Goal: Information Seeking & Learning: Find specific fact

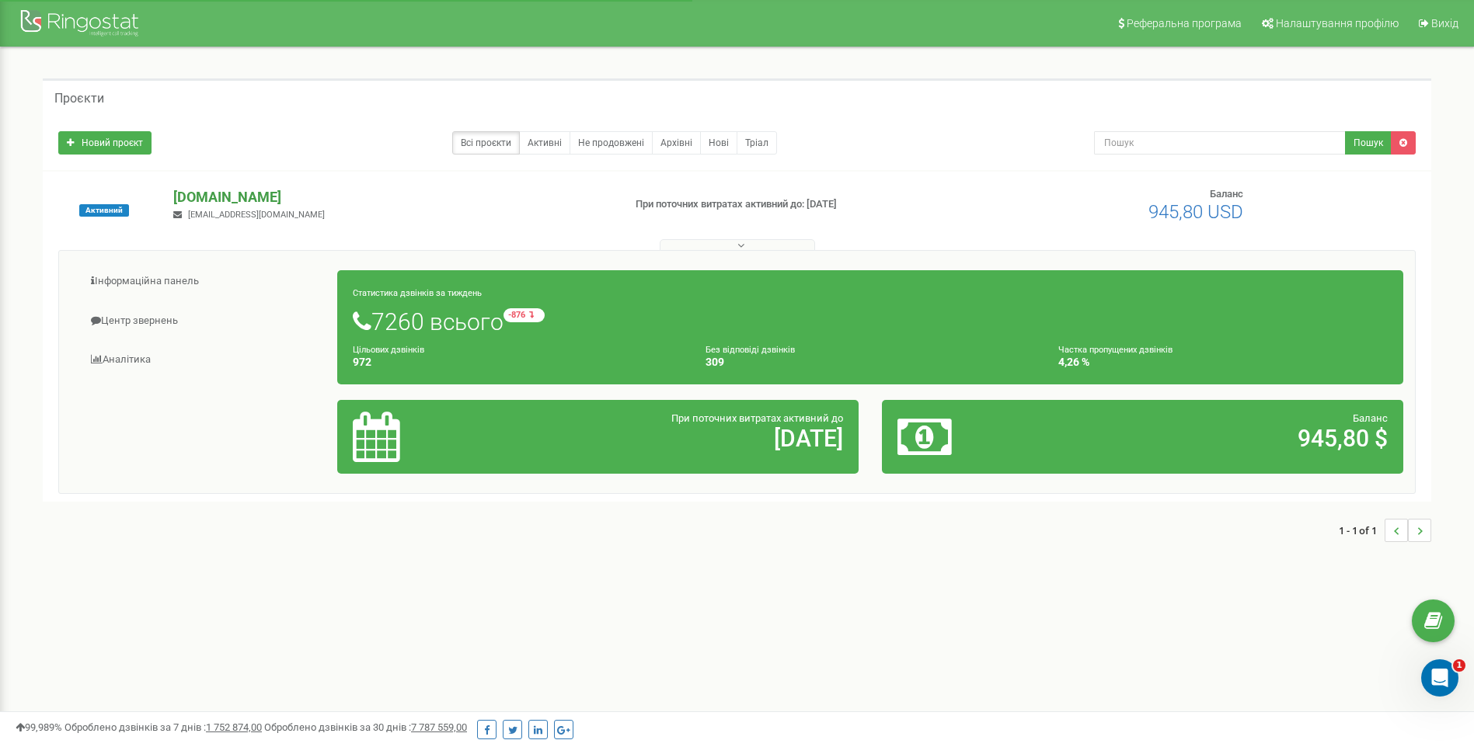
click at [228, 196] on p "[DOMAIN_NAME]" at bounding box center [391, 197] width 437 height 20
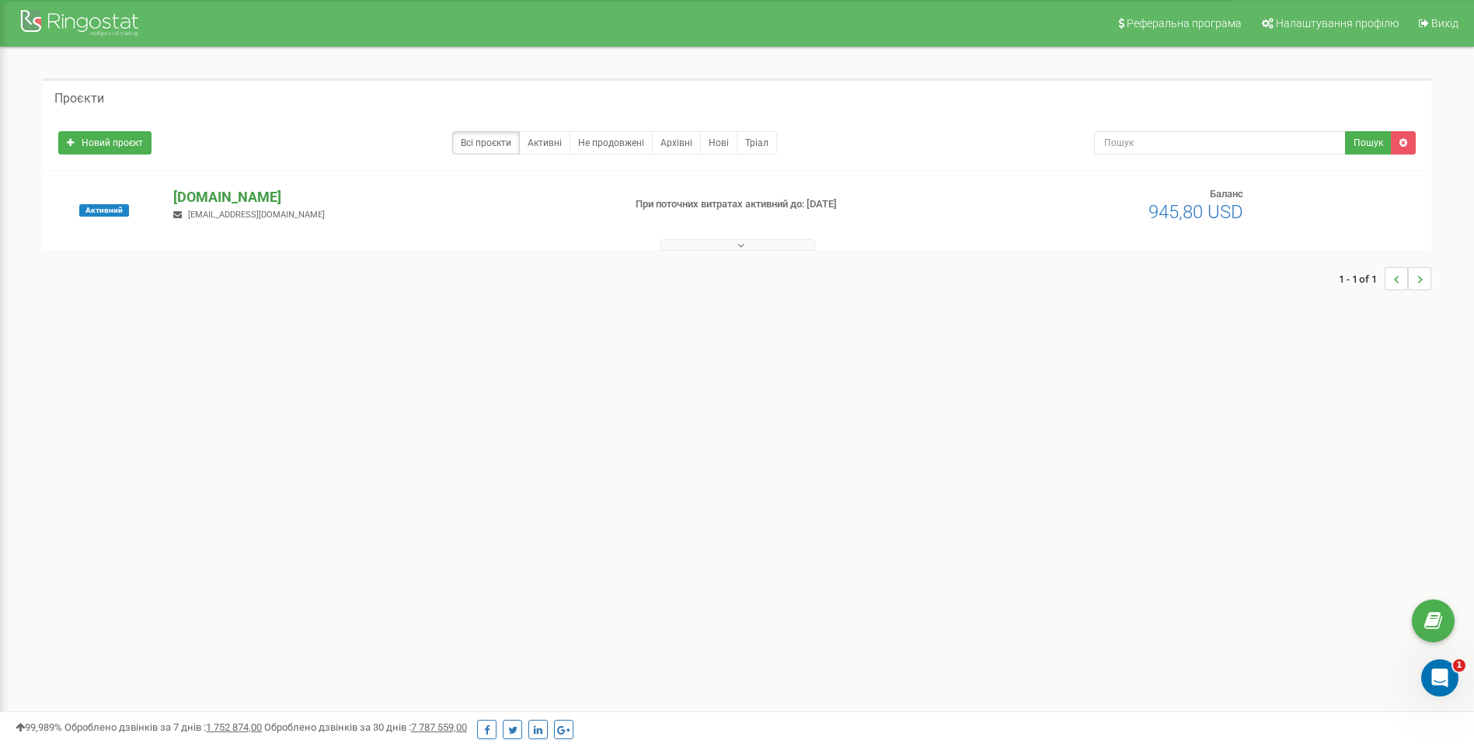
click at [234, 202] on p "[DOMAIN_NAME]" at bounding box center [391, 197] width 437 height 20
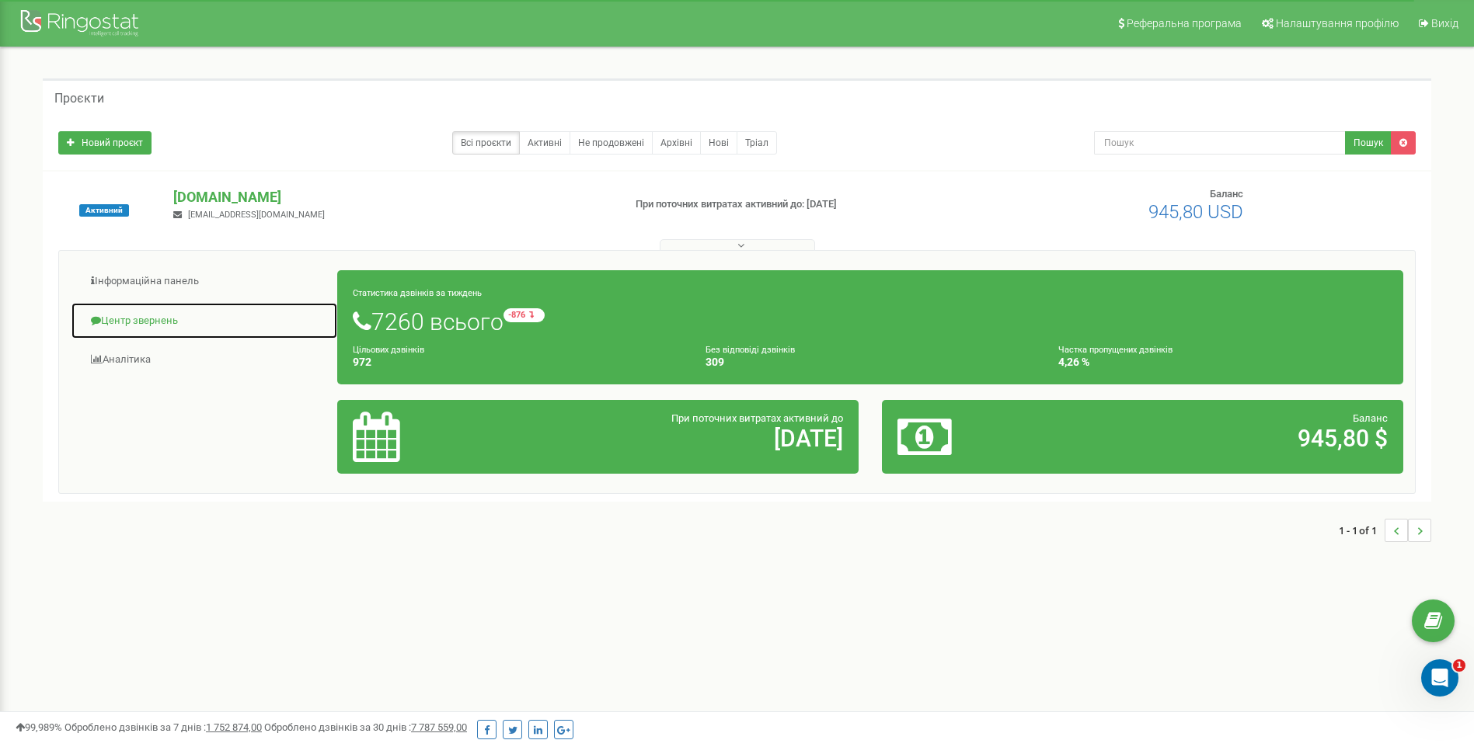
click at [151, 320] on link "Центр звернень" at bounding box center [204, 321] width 267 height 38
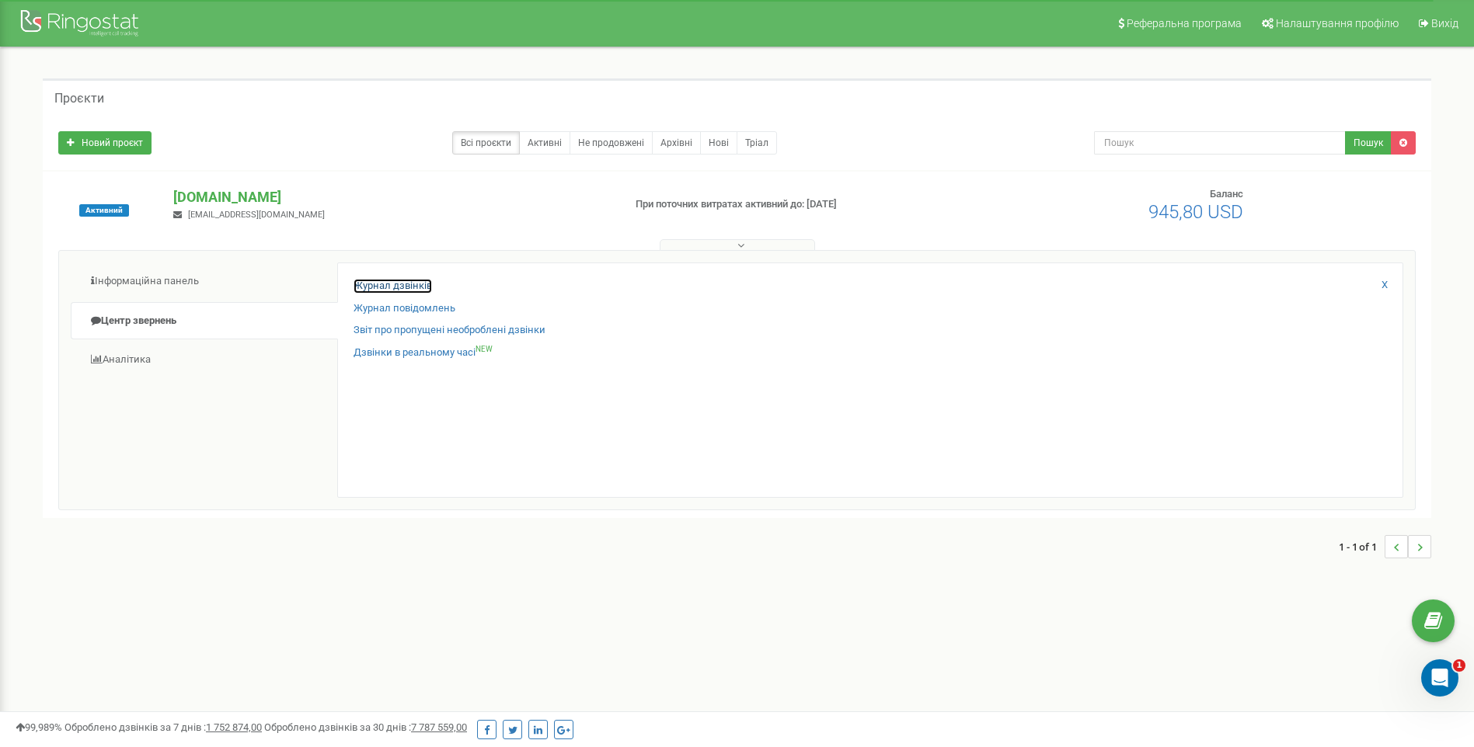
click at [405, 282] on link "Журнал дзвінків" at bounding box center [392, 286] width 78 height 15
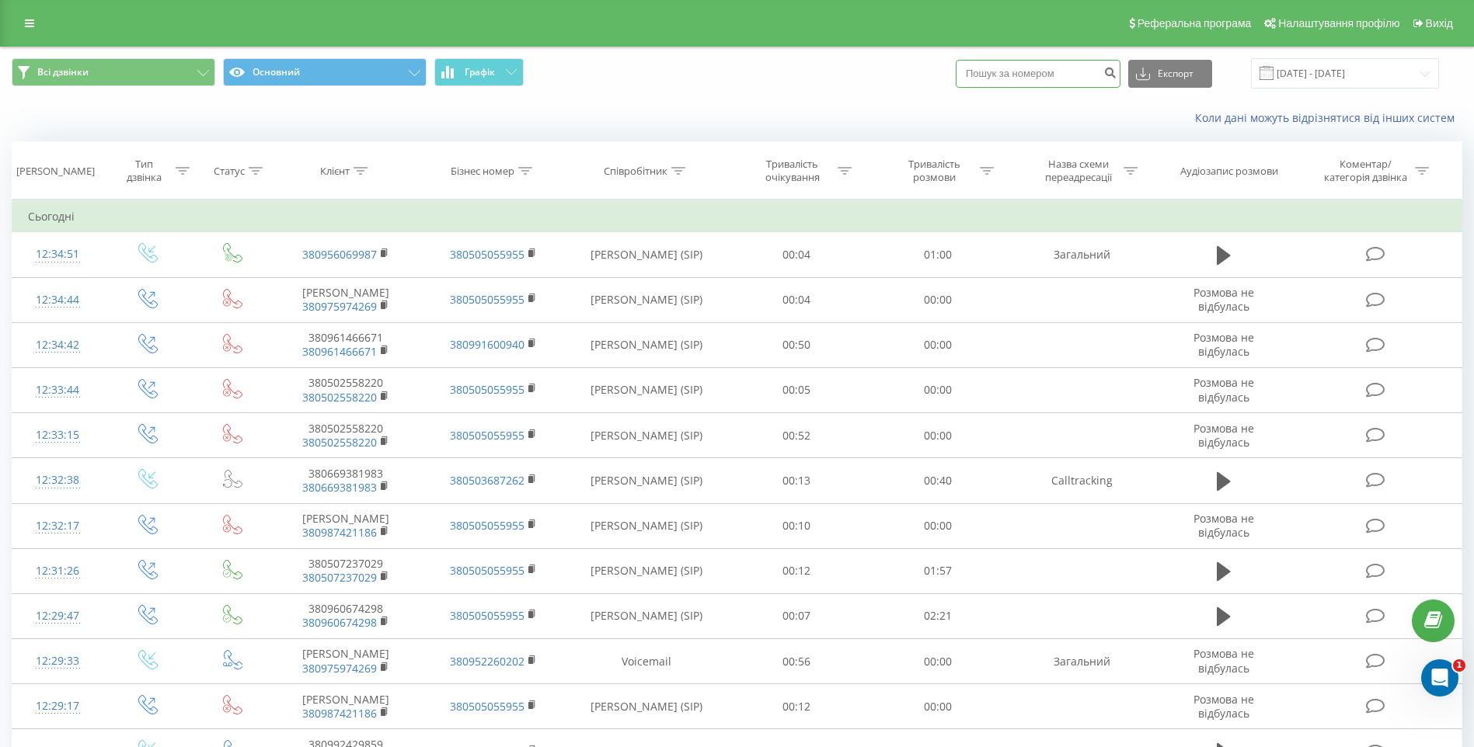
click at [1031, 77] on input at bounding box center [1038, 74] width 165 height 28
type input "0663046447"
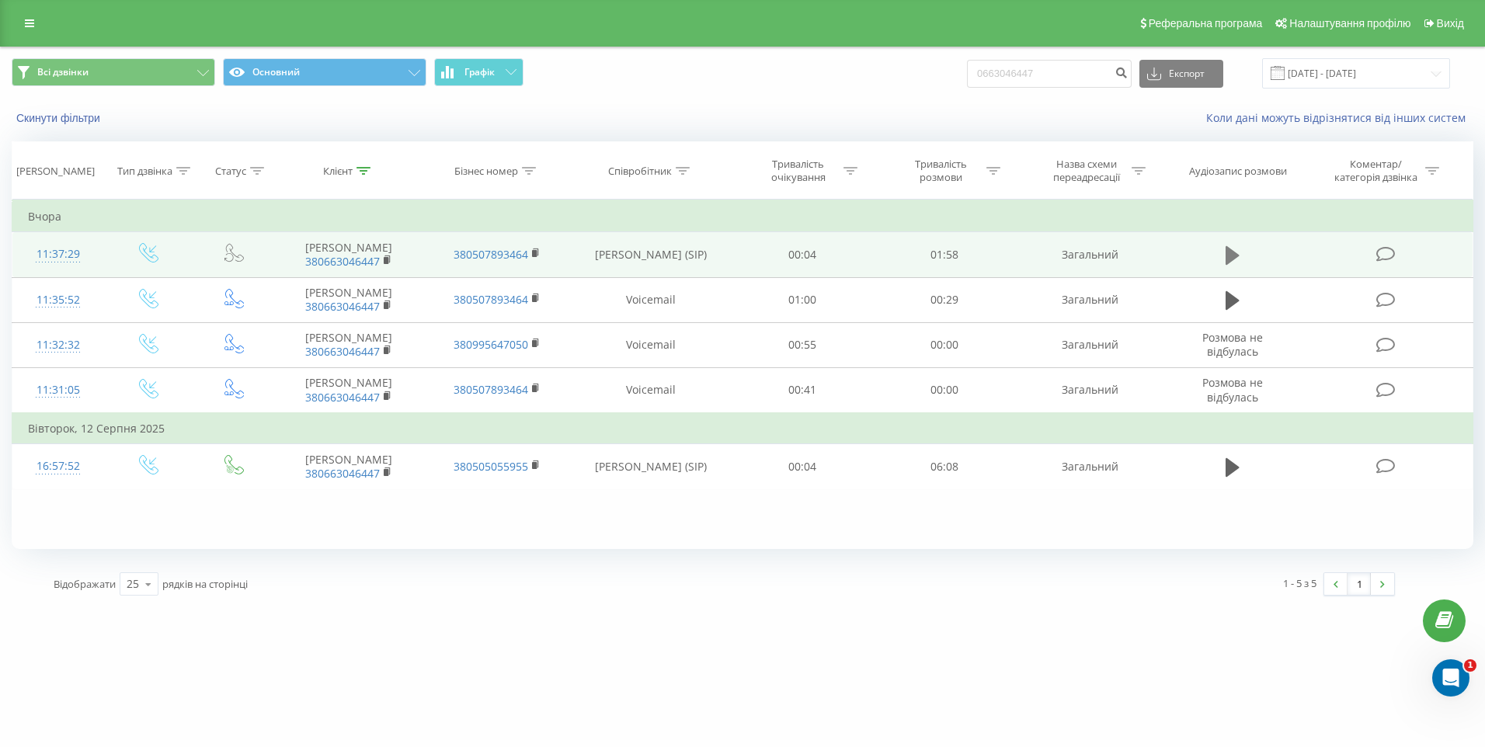
click at [1230, 255] on icon at bounding box center [1233, 255] width 14 height 19
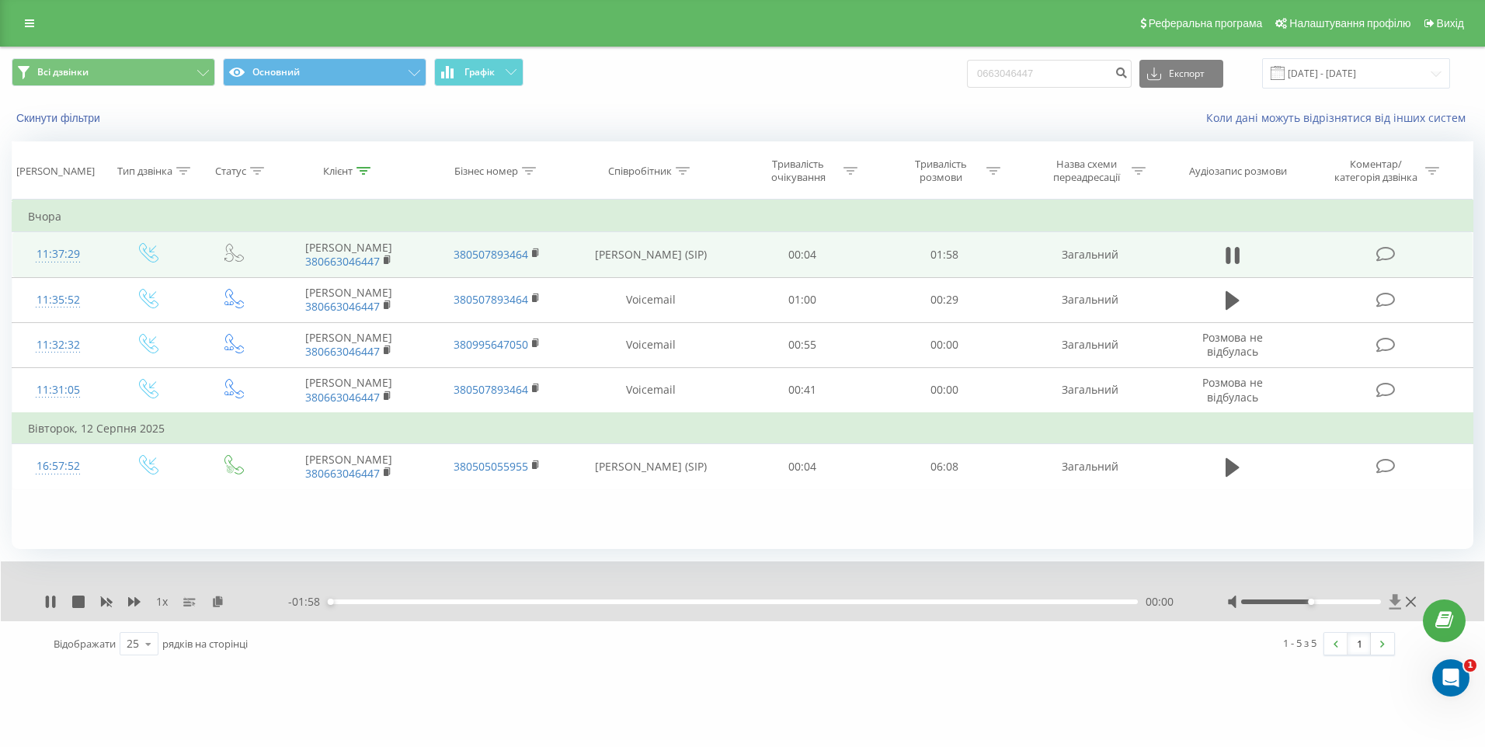
click at [1400, 601] on icon at bounding box center [1396, 601] width 12 height 15
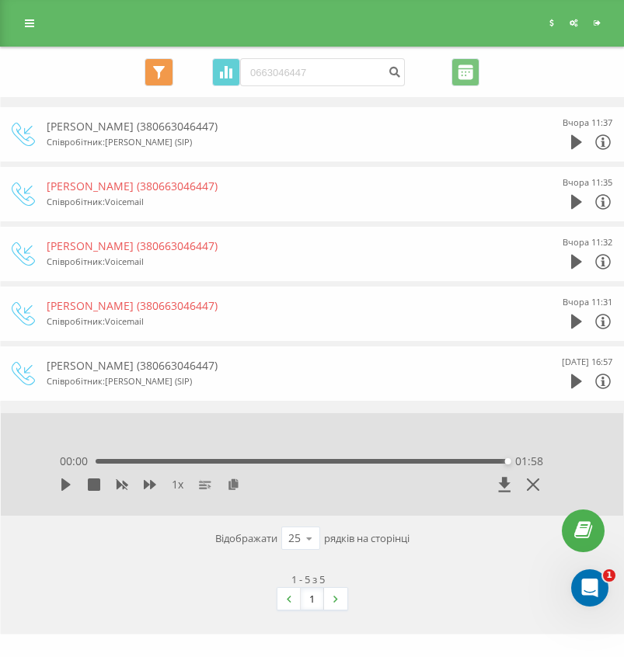
click at [600, 71] on div "Всі дзвінки Основний Графік 0663046447 Експорт .csv .xls .xlsx 21.05.2025 - 21.…" at bounding box center [312, 72] width 600 height 28
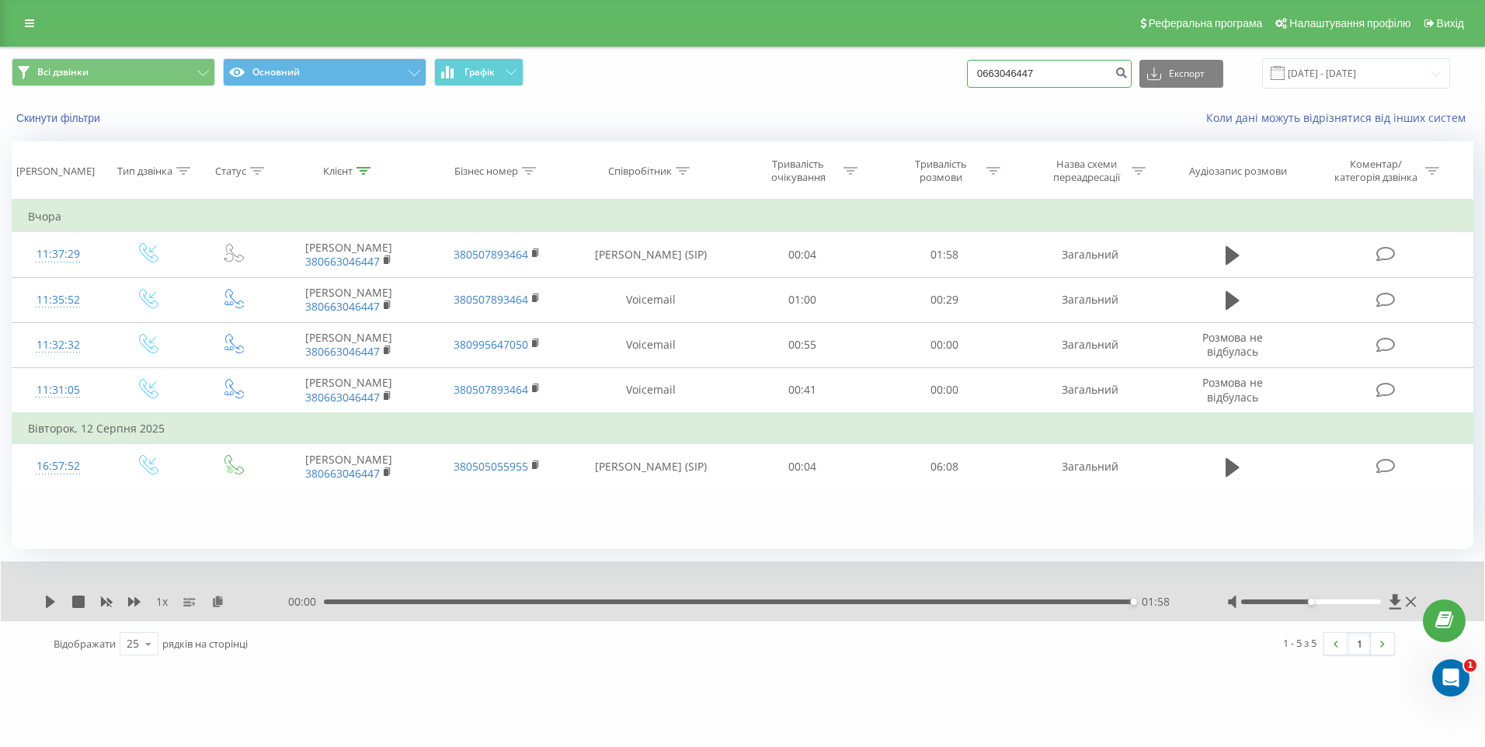
click at [1094, 68] on input "0663046447" at bounding box center [1049, 74] width 165 height 28
type input "0"
type input "0954383341"
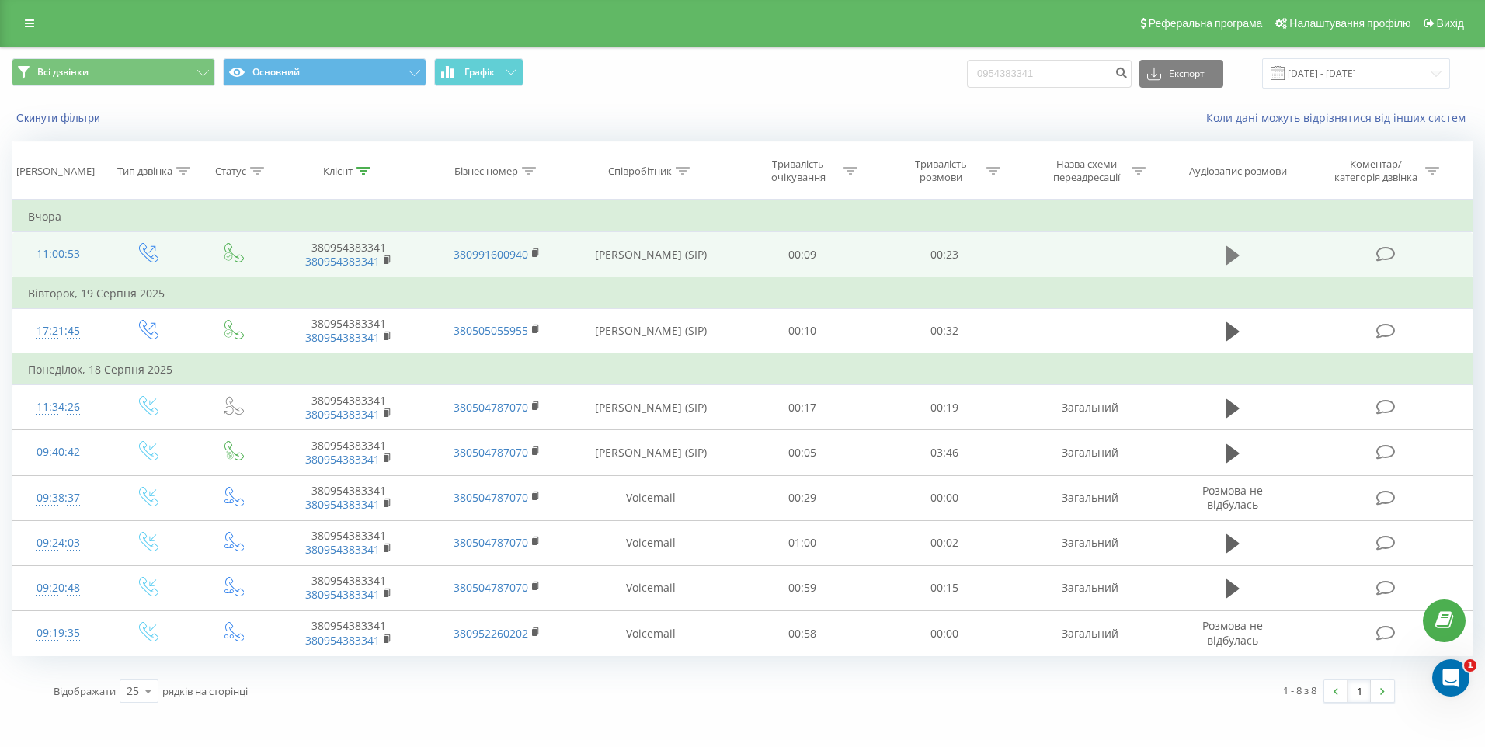
click at [1234, 254] on icon at bounding box center [1233, 255] width 14 height 19
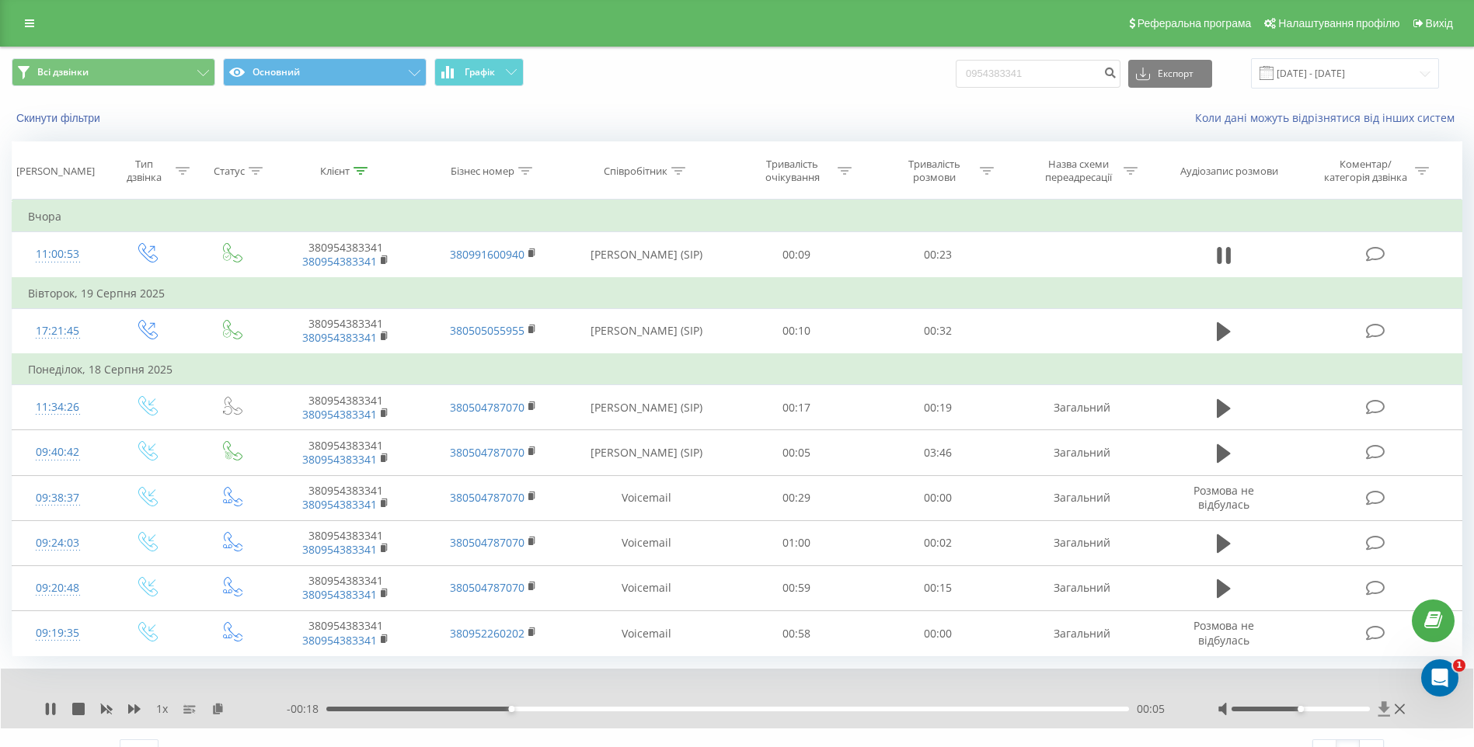
click at [1384, 710] on icon at bounding box center [1384, 709] width 12 height 15
